Goal: Information Seeking & Learning: Learn about a topic

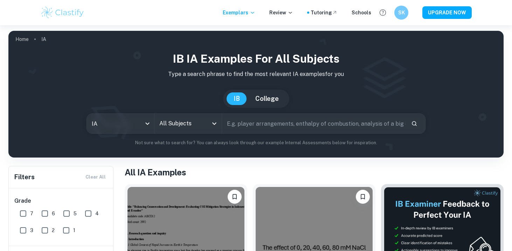
click at [264, 127] on input "text" at bounding box center [313, 124] width 183 height 20
type input "business"
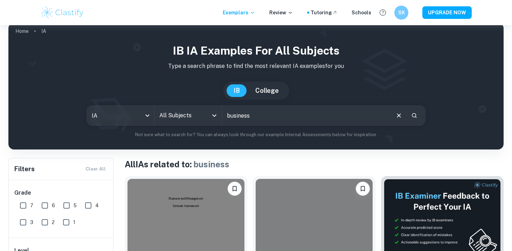
scroll to position [8, 0]
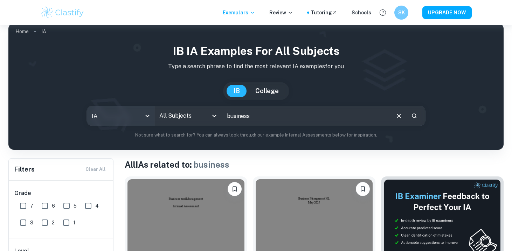
click at [147, 118] on body "We value your privacy We use cookies to enhance your browsing experience, serve…" at bounding box center [256, 142] width 512 height 251
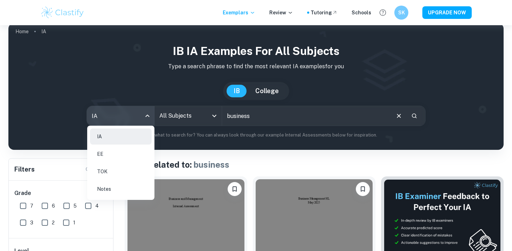
click at [196, 105] on div at bounding box center [256, 125] width 512 height 251
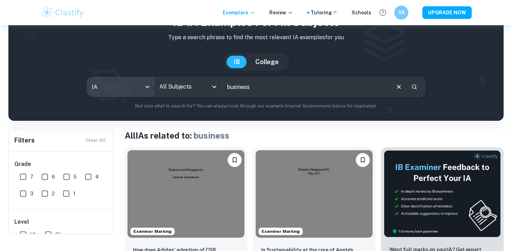
scroll to position [22, 0]
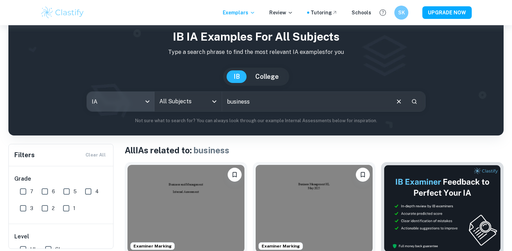
click at [187, 104] on input "All Subjects" at bounding box center [182, 101] width 50 height 13
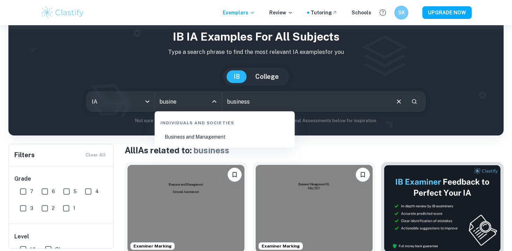
click at [170, 133] on li "Business and Management" at bounding box center [224, 137] width 134 height 16
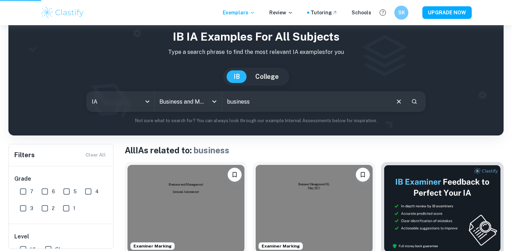
type input "Business and Management"
click at [241, 100] on input "business" at bounding box center [305, 102] width 167 height 20
type input "tripe"
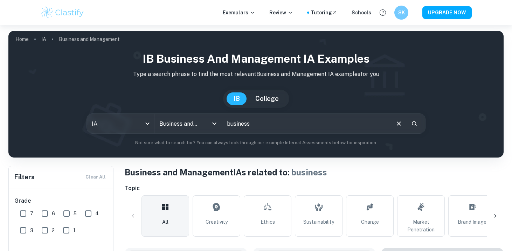
click at [251, 124] on input "business" at bounding box center [305, 124] width 167 height 20
click at [249, 124] on input "business" at bounding box center [305, 124] width 167 height 20
type input "triple bottom line"
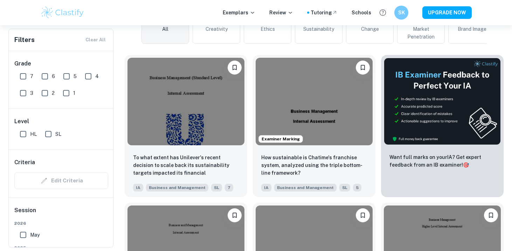
scroll to position [194, 0]
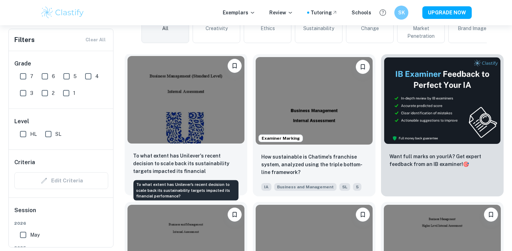
click at [191, 157] on p "To what extent has Unilever's recent decision to scale back its sustainability …" at bounding box center [186, 164] width 106 height 24
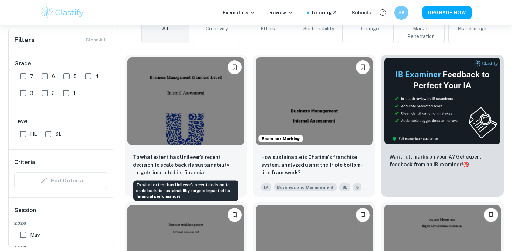
scroll to position [194, 0]
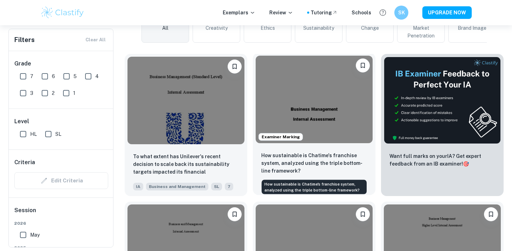
click at [296, 154] on p "How sustainable is Chatime's franchise system, analyzed using the triple bottom…" at bounding box center [314, 163] width 106 height 23
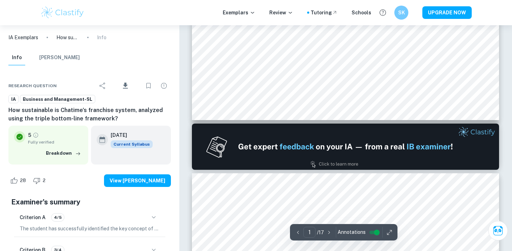
type input "2"
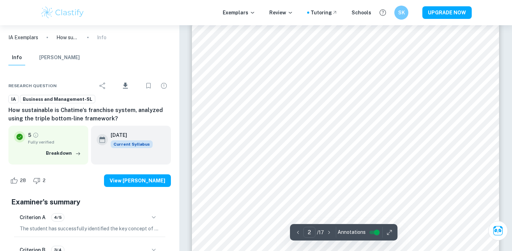
scroll to position [509, 0]
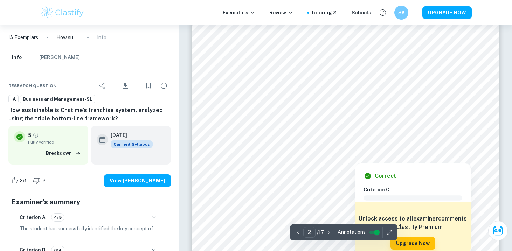
click at [317, 72] on div at bounding box center [350, 73] width 226 height 23
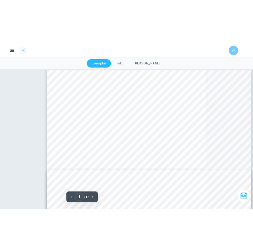
scroll to position [1864, 0]
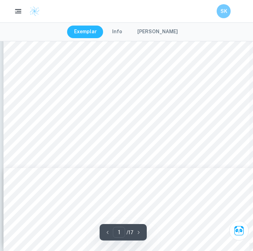
type input "6"
